Goal: Task Accomplishment & Management: Manage account settings

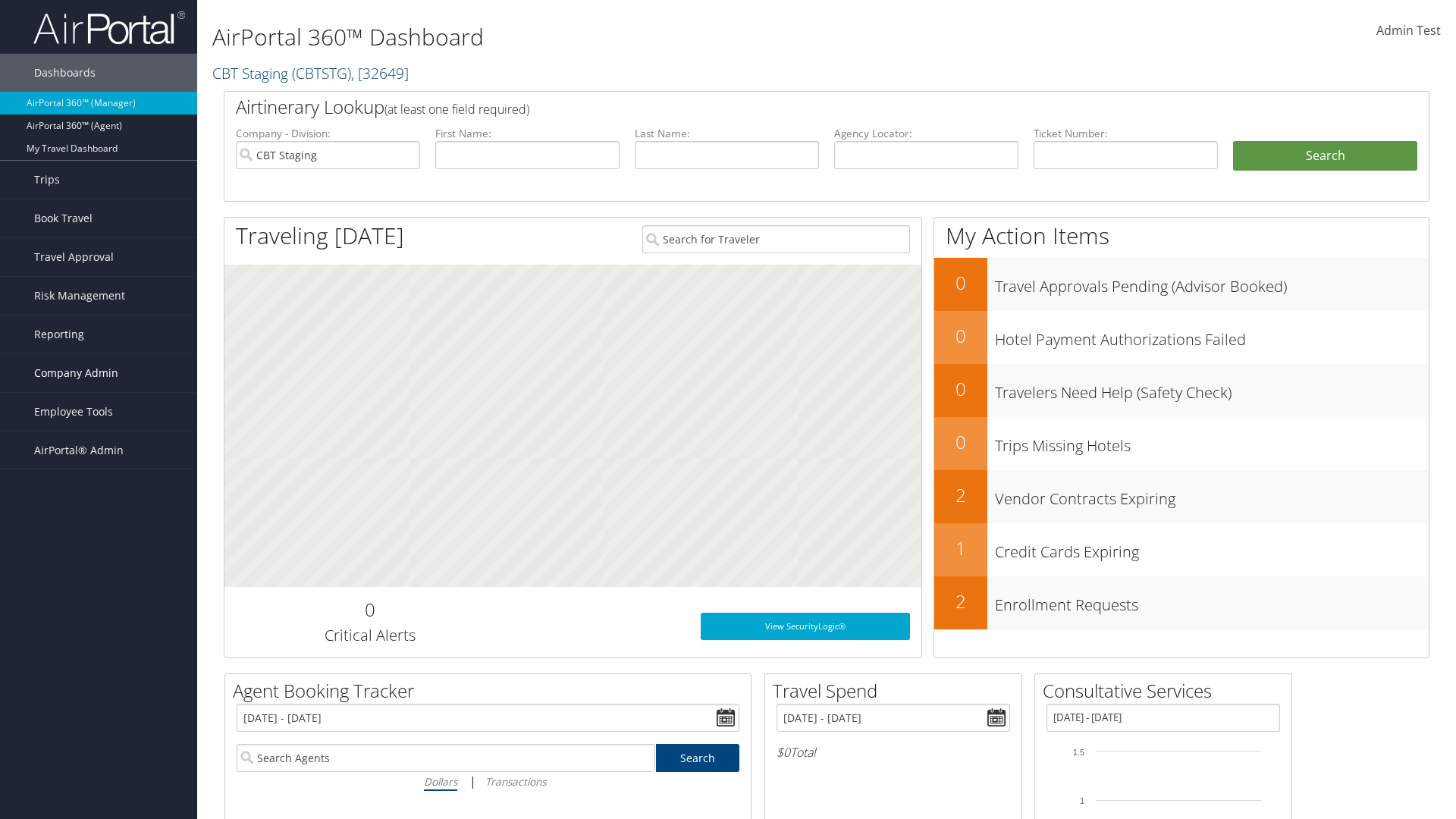
click at [98, 373] on span "Company Admin" at bounding box center [76, 374] width 84 height 38
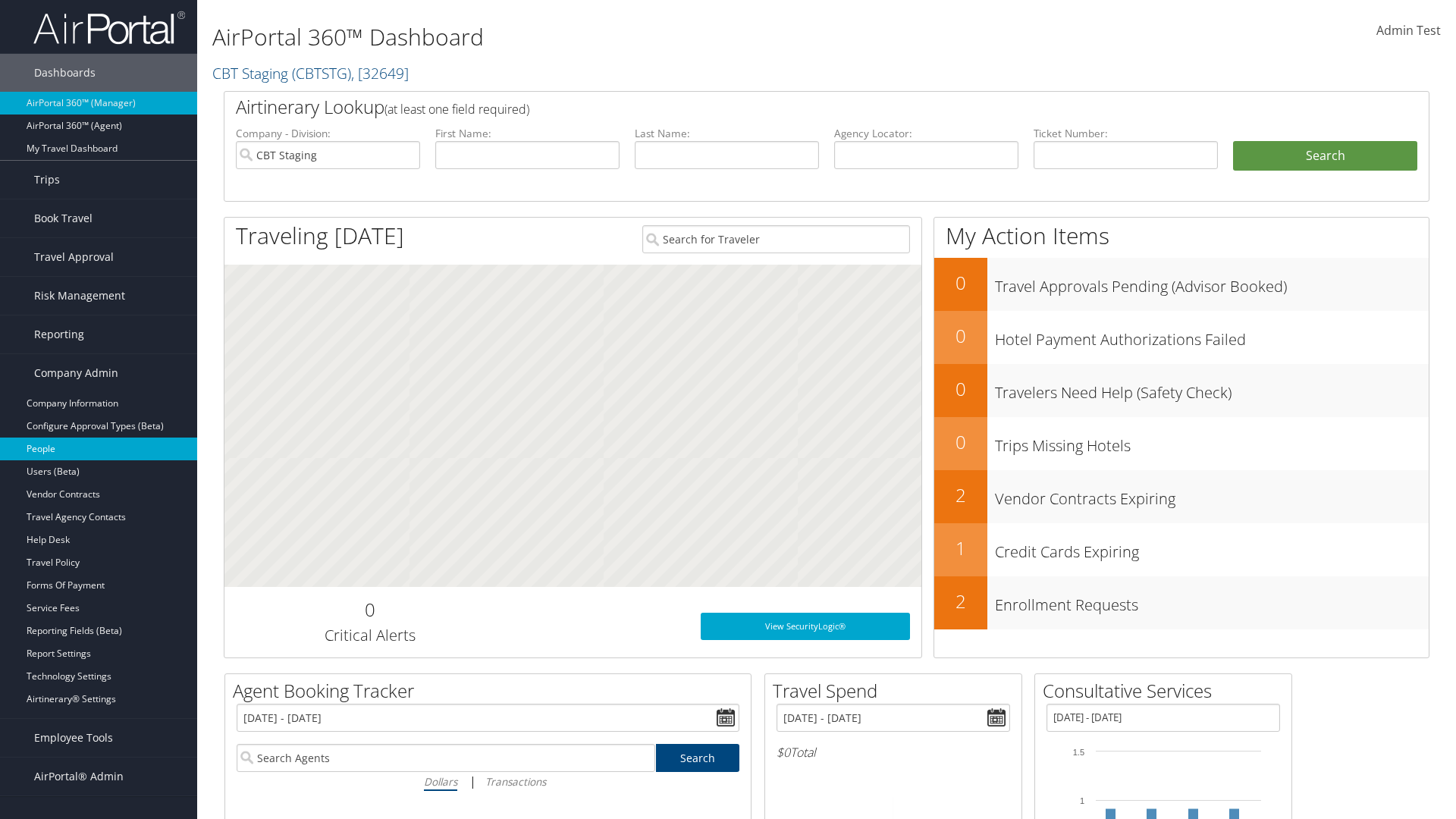
click at [98, 449] on link "People" at bounding box center [98, 449] width 197 height 23
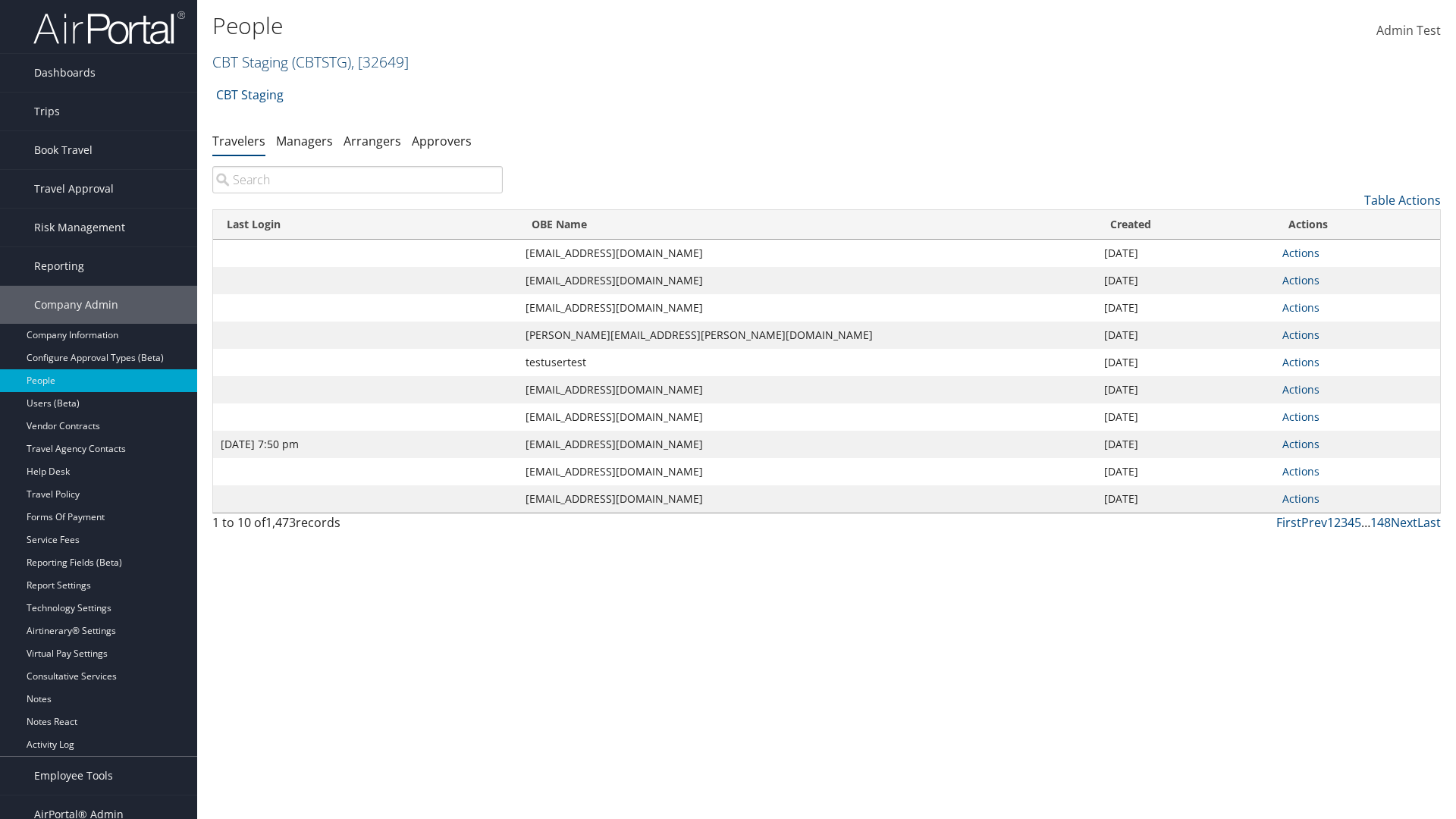
click at [250, 62] on link "CBT Staging ( CBTSTG ) , [ 32649 ]" at bounding box center [311, 62] width 197 height 21
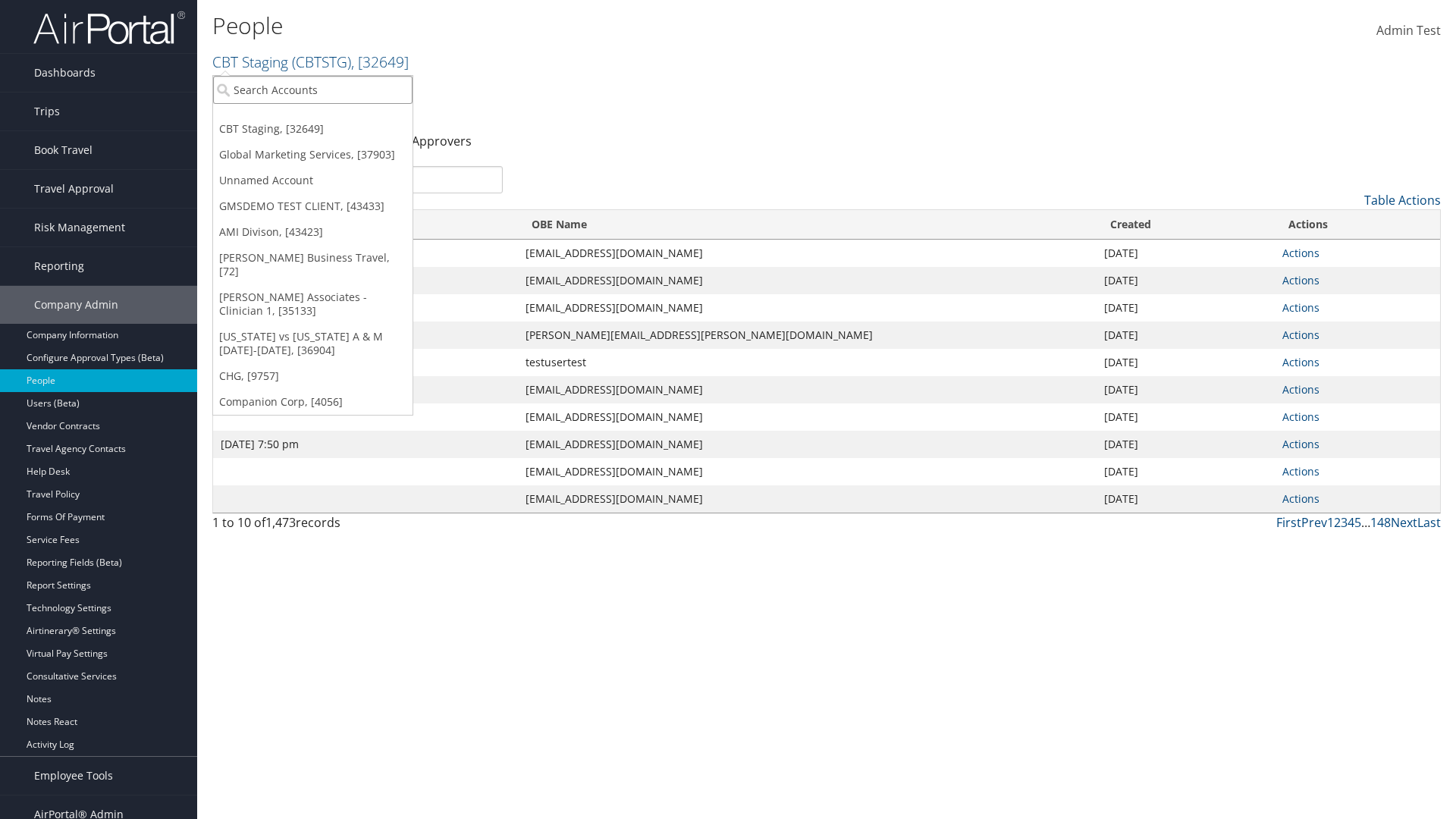
click at [313, 89] on input "search" at bounding box center [313, 89] width 200 height 28
type input "Global Marketing Services"
click at [327, 117] on div "Global Marketing Services (301946), [37903]" at bounding box center [327, 117] width 244 height 14
